Goal: Complete application form

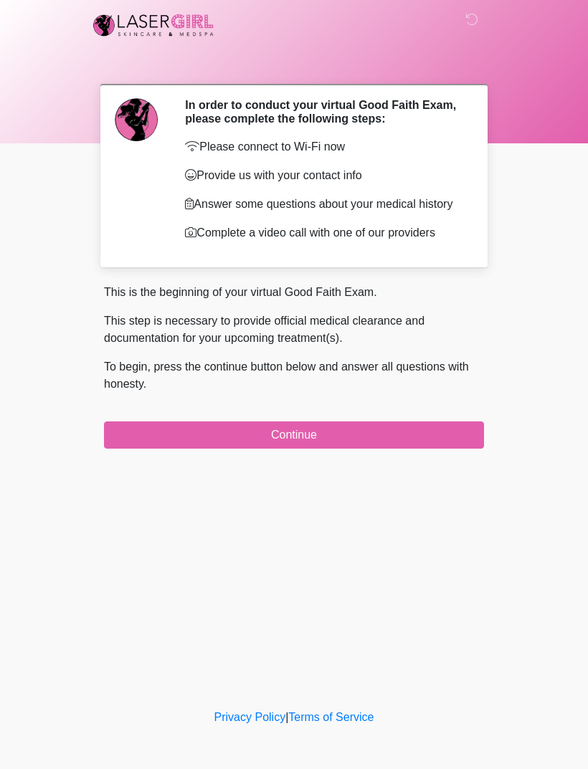
click at [427, 447] on button "Continue" at bounding box center [294, 435] width 380 height 27
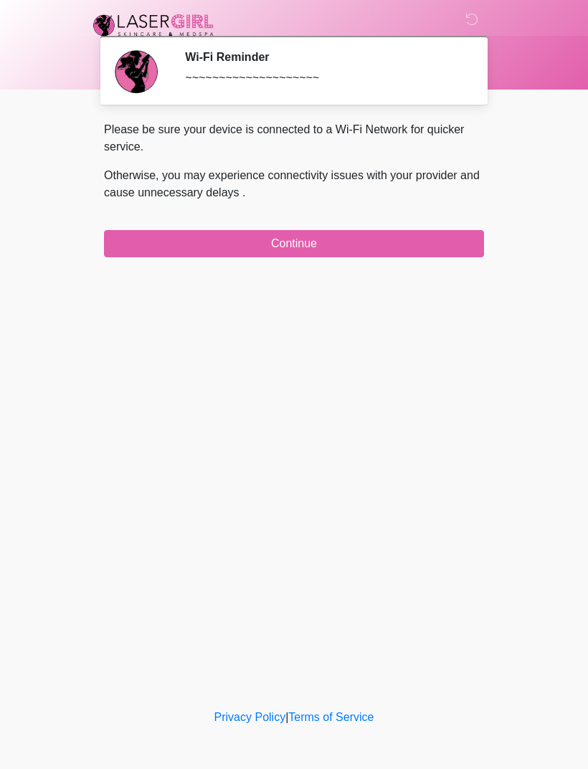
click at [416, 250] on button "Continue" at bounding box center [294, 243] width 380 height 27
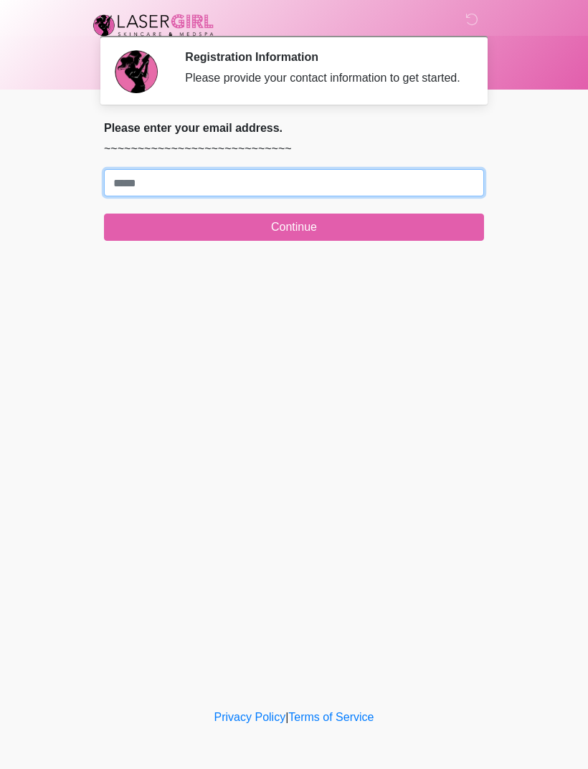
click at [298, 196] on input "Where should we email your treatment plan?" at bounding box center [294, 182] width 380 height 27
type input "**********"
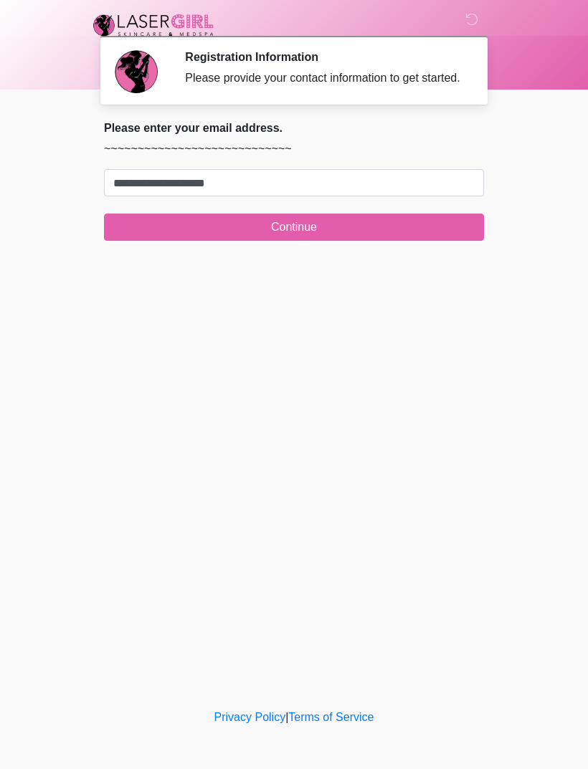
click at [340, 240] on button "Continue" at bounding box center [294, 227] width 380 height 27
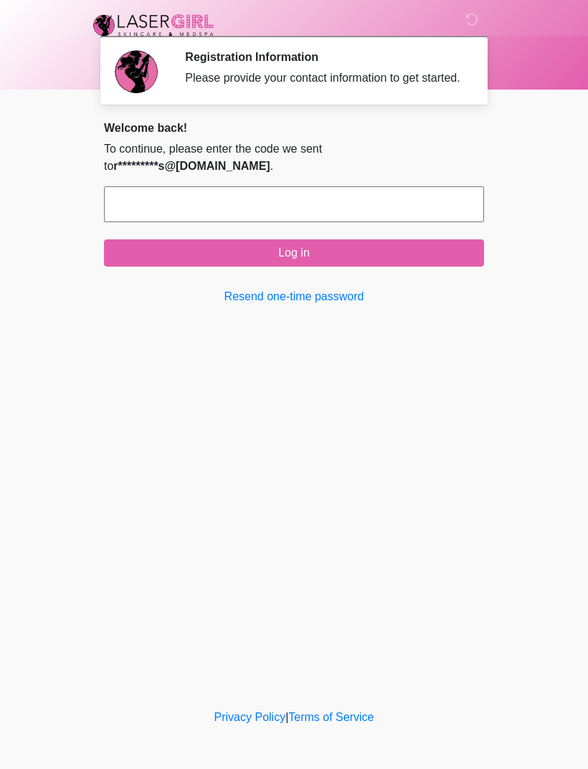
click at [393, 204] on input "text" at bounding box center [294, 204] width 380 height 36
type input "******"
click at [351, 267] on button "Log in" at bounding box center [294, 253] width 380 height 27
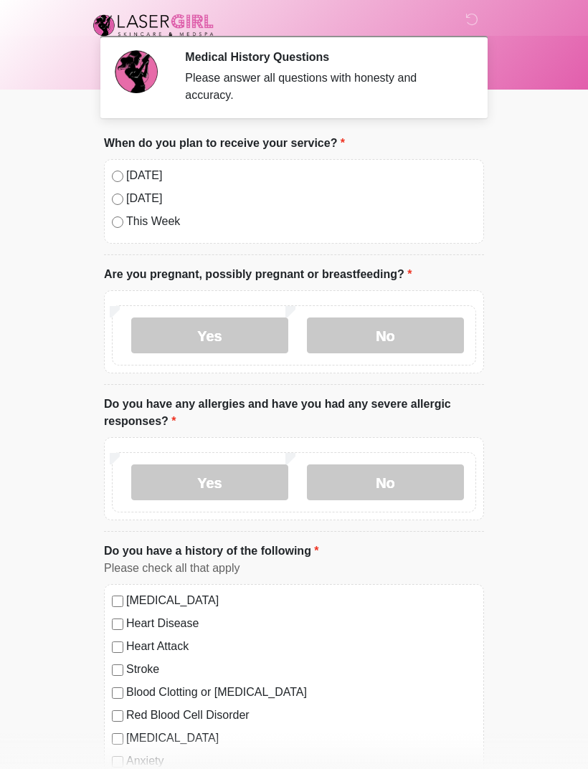
click at [419, 335] on label "No" at bounding box center [385, 336] width 157 height 36
click at [382, 477] on label "No" at bounding box center [385, 483] width 157 height 36
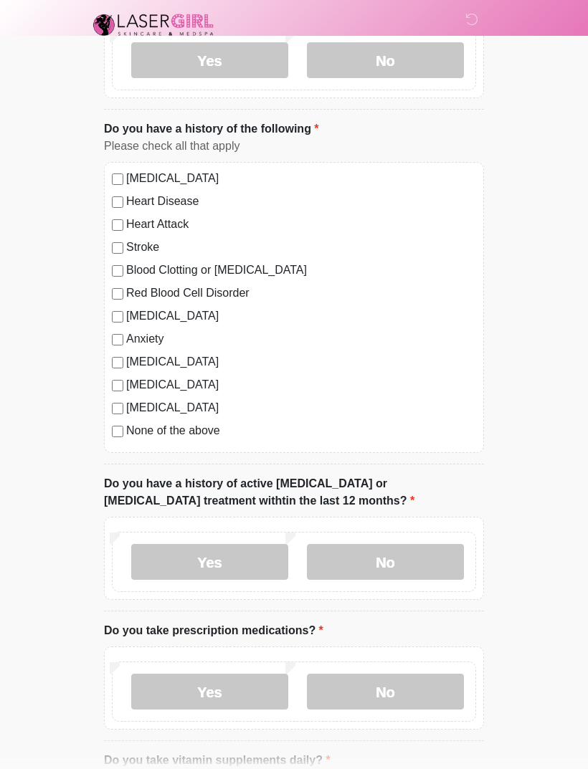
scroll to position [425, 0]
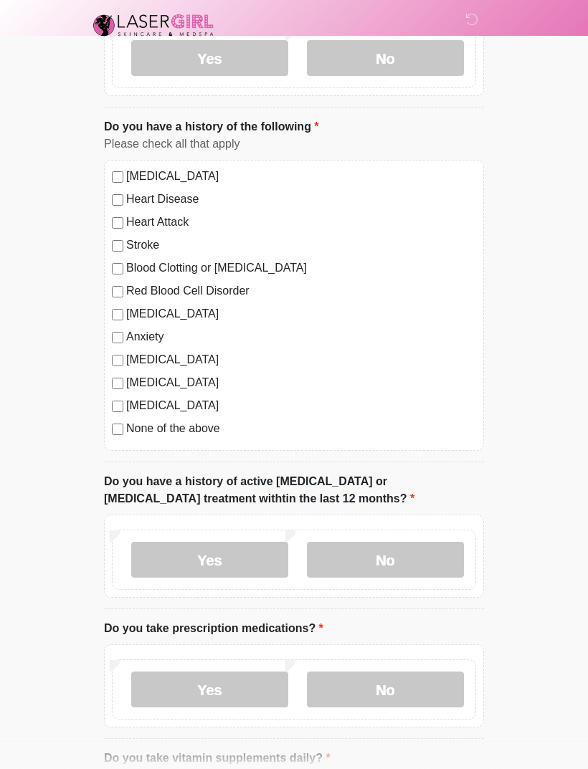
click at [384, 559] on label "No" at bounding box center [385, 560] width 157 height 36
click at [255, 688] on label "Yes" at bounding box center [209, 690] width 157 height 36
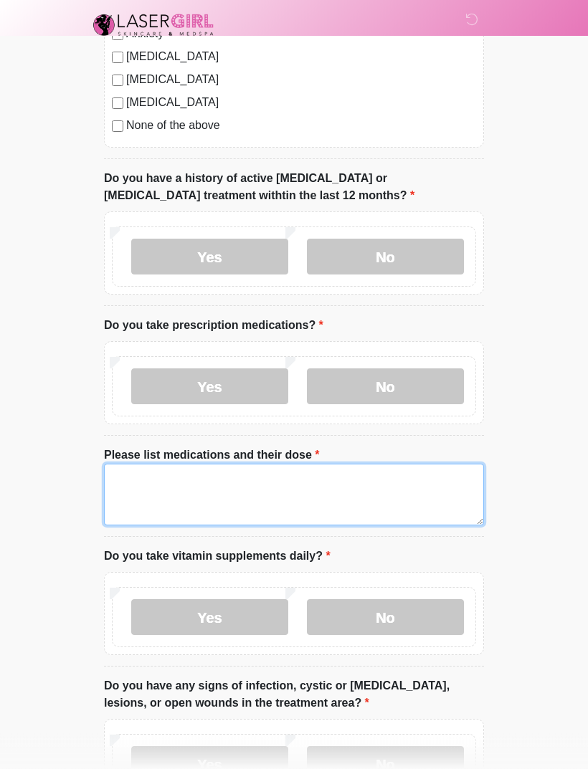
click at [179, 479] on textarea "Please list medications and their dose" at bounding box center [294, 496] width 380 height 62
click at [213, 472] on textarea "**********" at bounding box center [294, 496] width 380 height 62
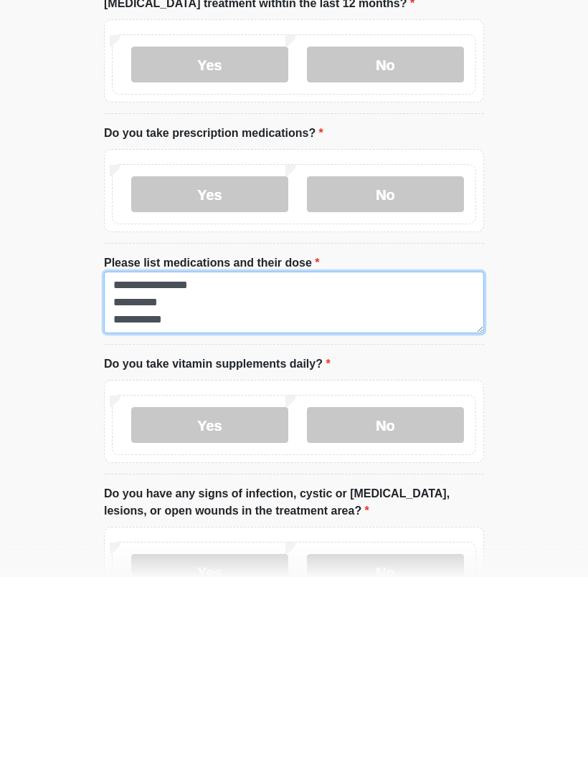
type textarea "**********"
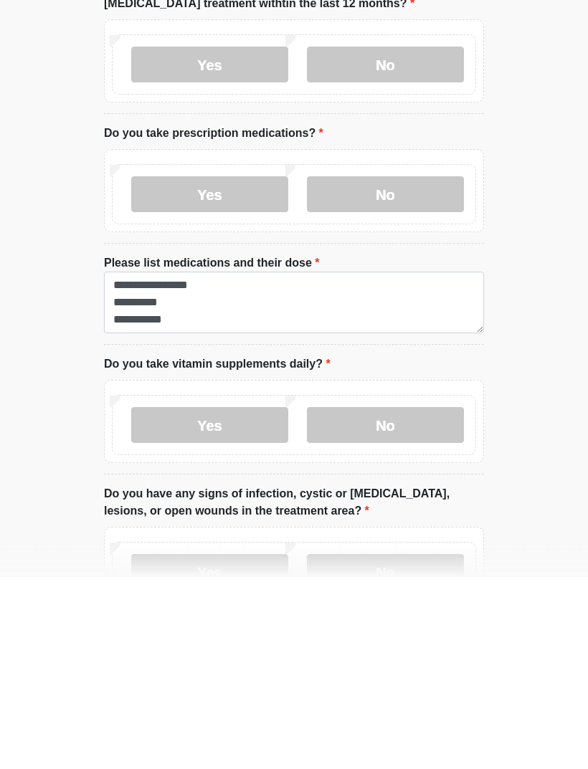
click at [409, 600] on label "No" at bounding box center [385, 618] width 157 height 36
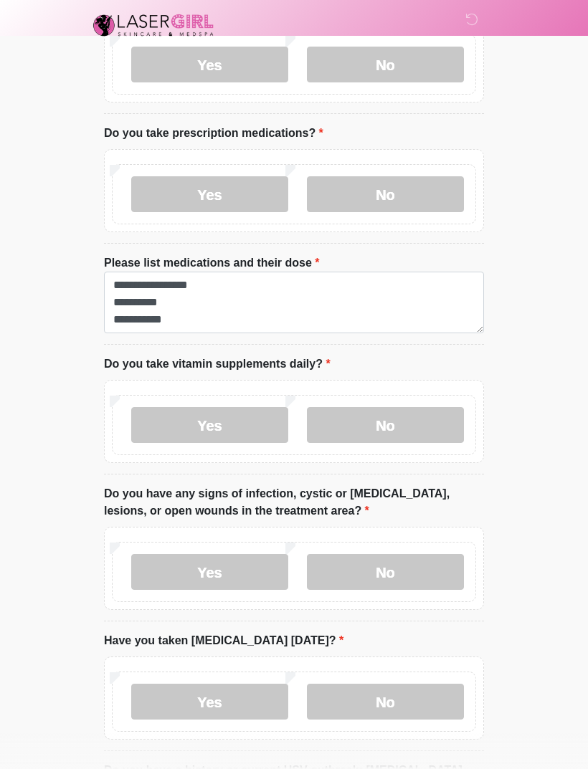
click at [419, 563] on label "No" at bounding box center [385, 572] width 157 height 36
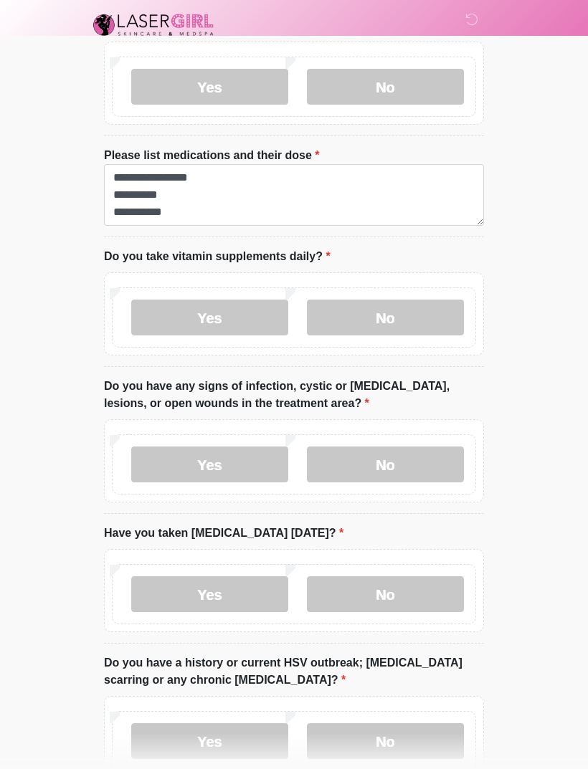
click at [406, 579] on label "No" at bounding box center [385, 595] width 157 height 36
click at [403, 730] on label "No" at bounding box center [385, 742] width 157 height 36
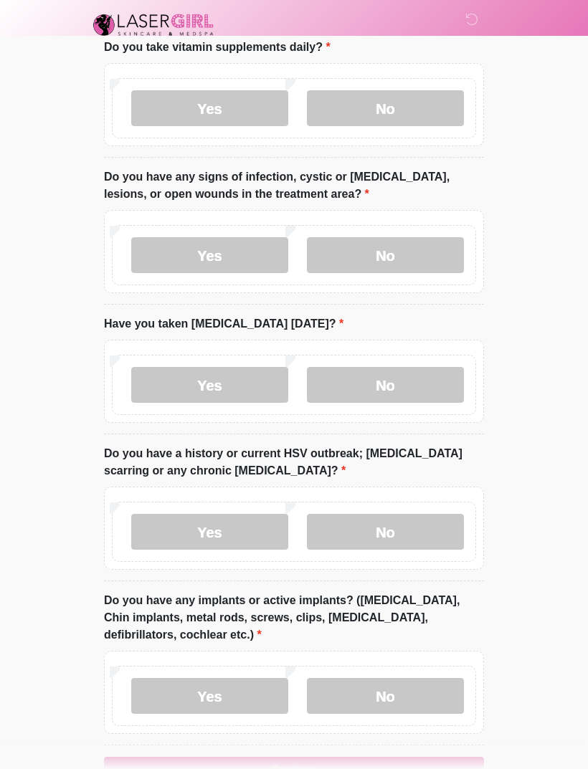
scroll to position [1279, 0]
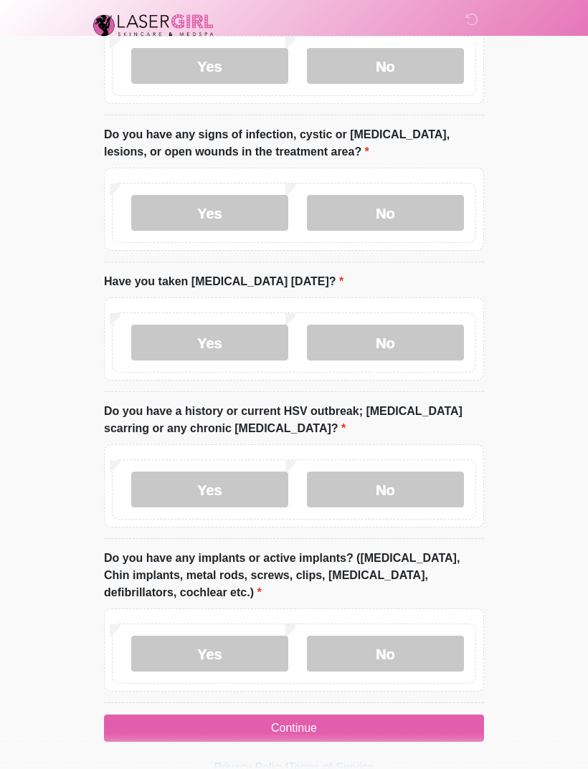
click at [420, 644] on label "No" at bounding box center [385, 654] width 157 height 36
click at [404, 720] on button "Continue" at bounding box center [294, 728] width 380 height 27
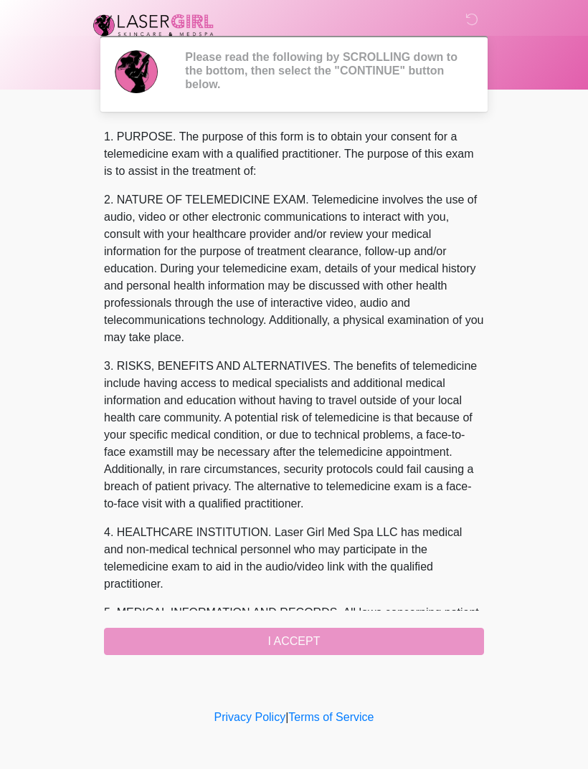
scroll to position [0, 0]
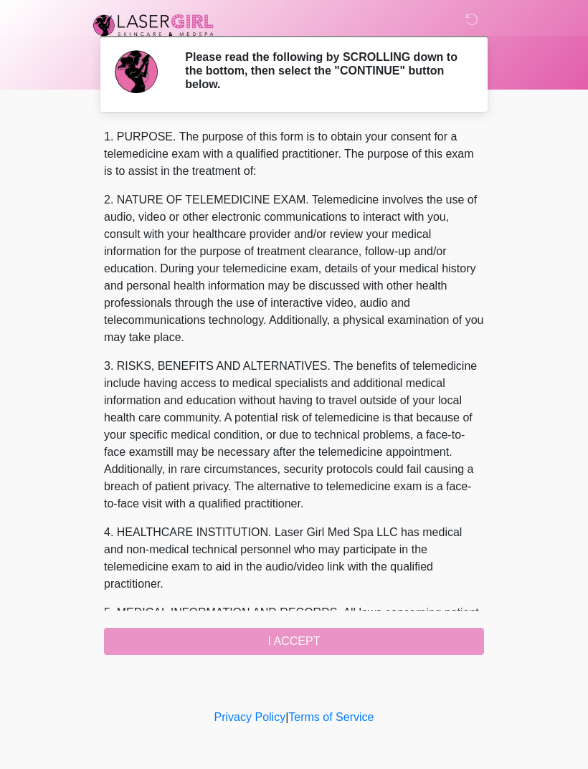
click at [400, 638] on div "1. PURPOSE. The purpose of this form is to obtain your consent for a telemedici…" at bounding box center [294, 391] width 380 height 527
click at [409, 640] on div "1. PURPOSE. The purpose of this form is to obtain your consent for a telemedici…" at bounding box center [294, 391] width 380 height 527
click at [422, 638] on div "1. PURPOSE. The purpose of this form is to obtain your consent for a telemedici…" at bounding box center [294, 391] width 380 height 527
click at [335, 640] on div "1. PURPOSE. The purpose of this form is to obtain your consent for a telemedici…" at bounding box center [294, 391] width 380 height 527
click at [265, 635] on div "1. PURPOSE. The purpose of this form is to obtain your consent for a telemedici…" at bounding box center [294, 391] width 380 height 527
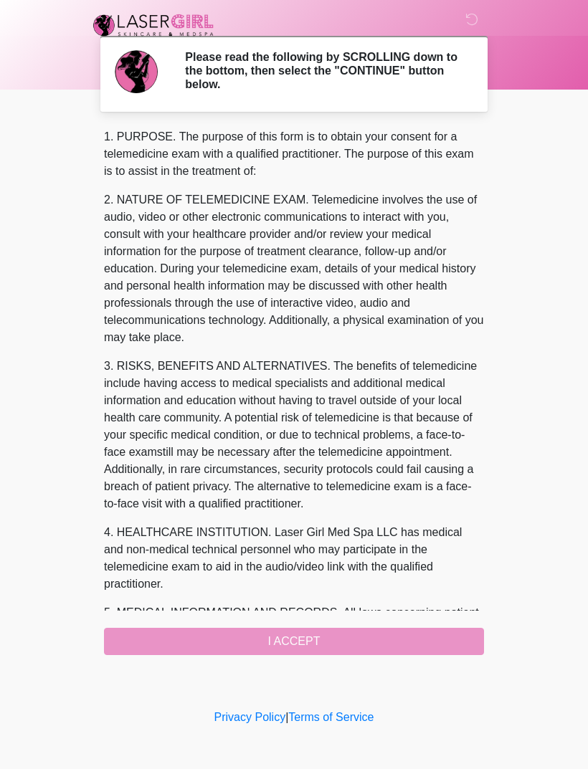
click at [222, 638] on div "1. PURPOSE. The purpose of this form is to obtain your consent for a telemedici…" at bounding box center [294, 391] width 380 height 527
click at [209, 640] on div "1. PURPOSE. The purpose of this form is to obtain your consent for a telemedici…" at bounding box center [294, 391] width 380 height 527
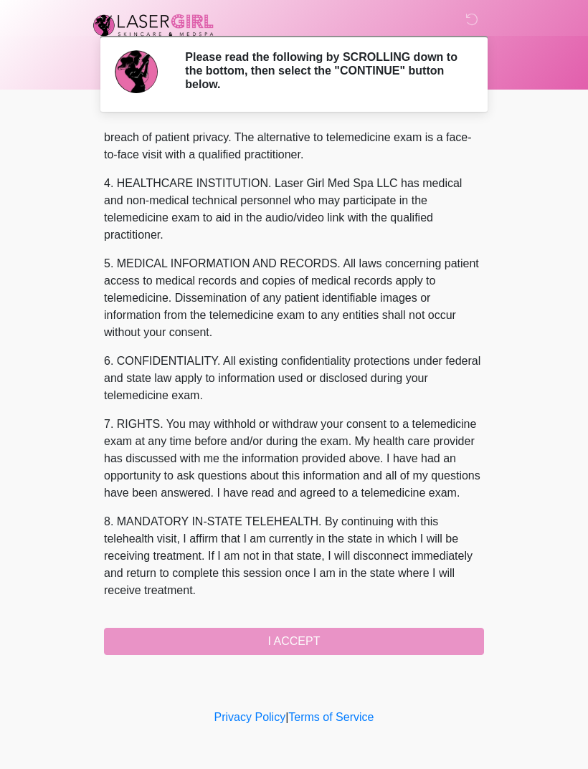
scroll to position [384, 0]
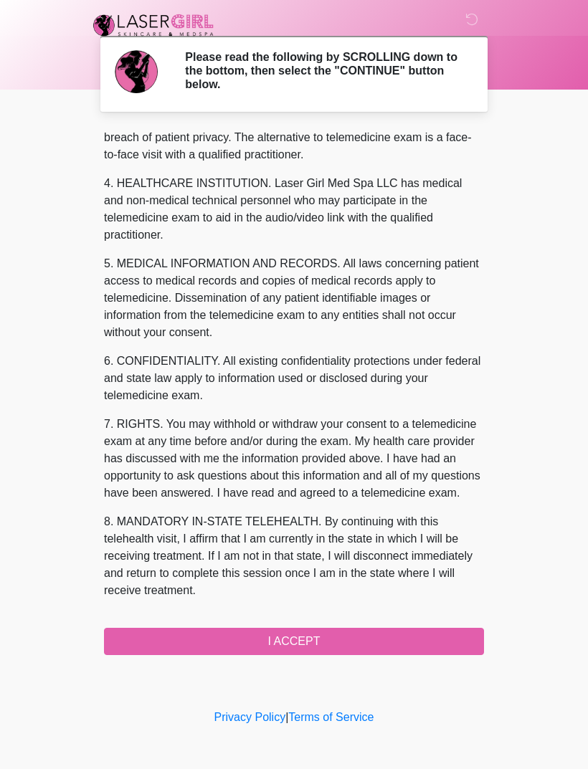
click at [230, 645] on button "I ACCEPT" at bounding box center [294, 641] width 380 height 27
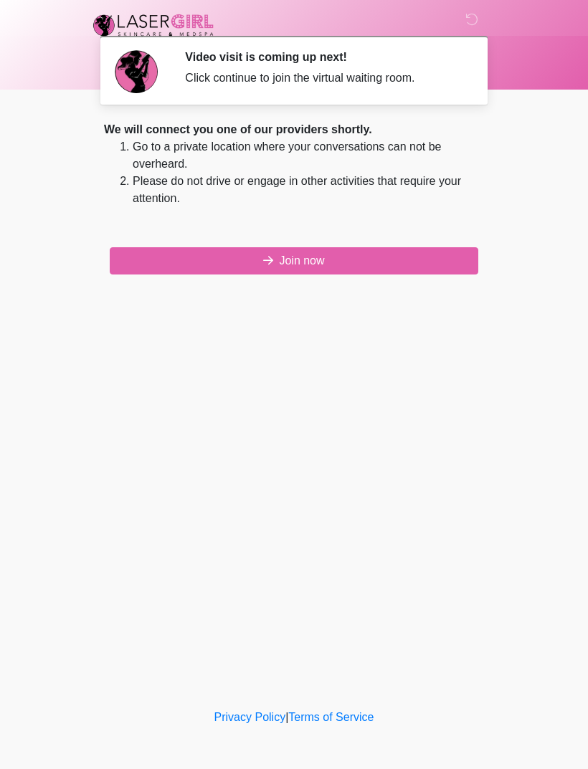
click at [354, 264] on button "Join now" at bounding box center [294, 260] width 369 height 27
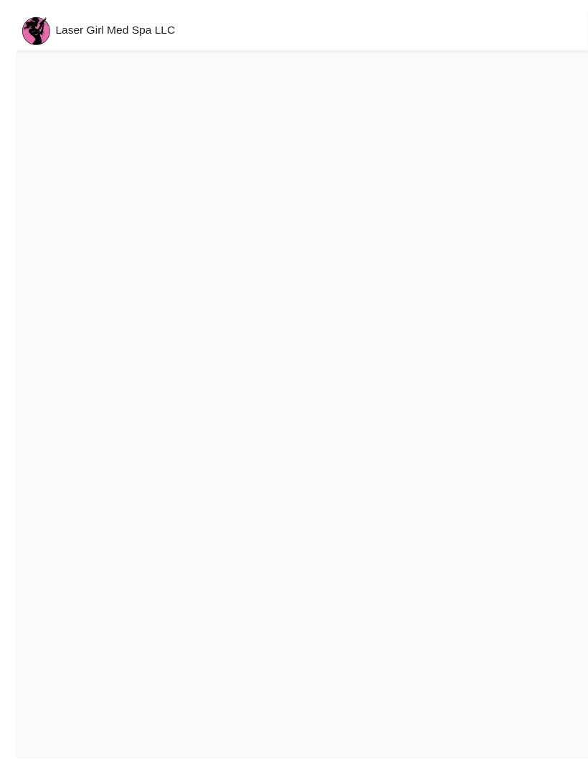
scroll to position [24, 0]
